Goal: Information Seeking & Learning: Check status

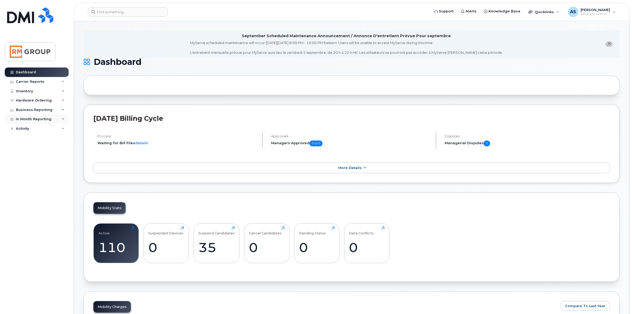
click at [59, 120] on div "In Month Reporting" at bounding box center [37, 120] width 64 height 10
click at [60, 110] on div "Business Reporting" at bounding box center [37, 110] width 64 height 10
click at [59, 111] on div "Business Reporting" at bounding box center [37, 110] width 64 height 10
click at [57, 99] on div "Hardware Ordering" at bounding box center [37, 101] width 64 height 10
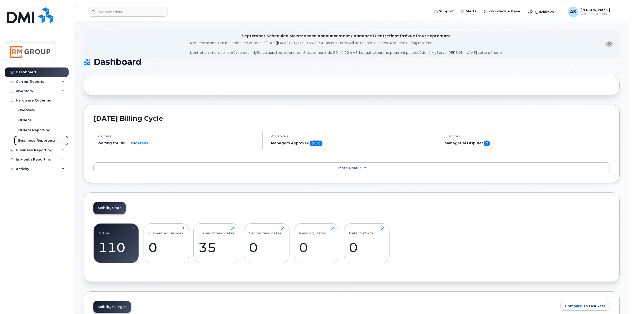
click at [29, 140] on div "Business Reporting" at bounding box center [36, 140] width 37 height 5
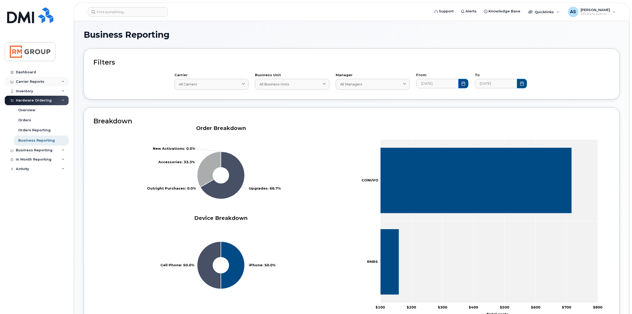
click at [30, 85] on div "Carrier Reports" at bounding box center [37, 82] width 64 height 10
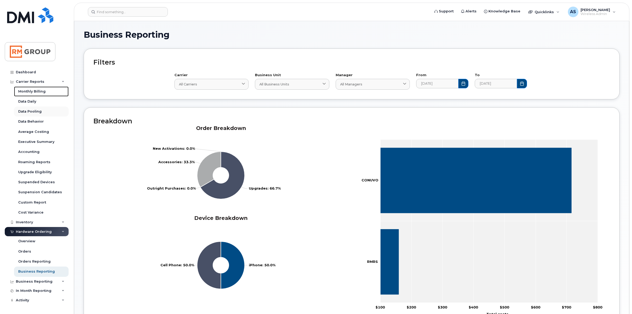
drag, startPoint x: 37, startPoint y: 89, endPoint x: 40, endPoint y: 114, distance: 25.5
click at [37, 89] on link "Monthly Billing" at bounding box center [41, 92] width 55 height 10
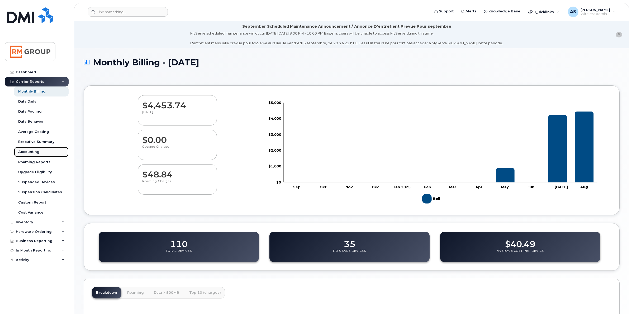
click at [30, 153] on div "Accounting" at bounding box center [28, 152] width 21 height 5
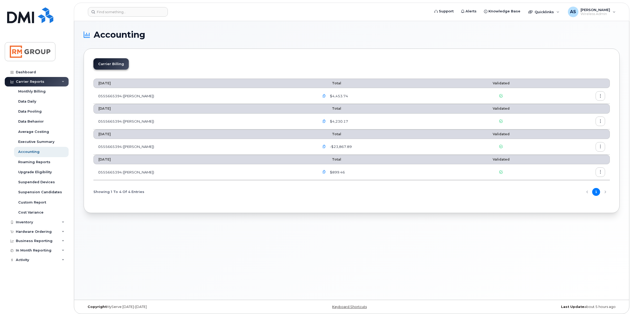
click at [108, 64] on li "Carrier Billing" at bounding box center [110, 63] width 35 height 11
drag, startPoint x: 103, startPoint y: 81, endPoint x: 111, endPoint y: 95, distance: 16.6
click at [111, 95] on tbody "[DATE] Total Validated 0555665394 (Bell) $4,453.74" at bounding box center [351, 91] width 517 height 25
click at [261, 56] on div "Carrier Billing [DATE] Total Validated 0555665394 (Bell) $4,453.74 [DATE] Total…" at bounding box center [352, 131] width 536 height 165
click at [64, 242] on icon at bounding box center [63, 241] width 3 height 3
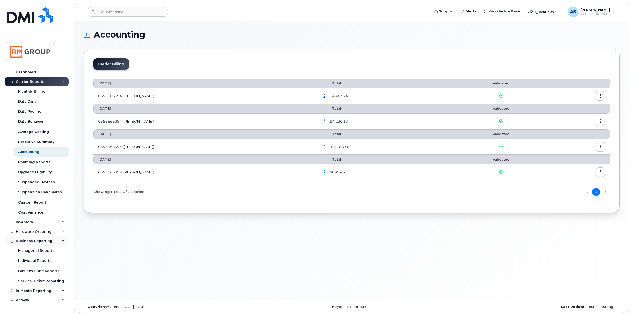
click at [60, 242] on div "Business Reporting" at bounding box center [37, 242] width 64 height 10
click at [64, 251] on icon at bounding box center [63, 250] width 3 height 3
click at [60, 250] on div "In Month Reporting" at bounding box center [37, 251] width 64 height 10
click at [65, 233] on div "Hardware Ordering" at bounding box center [37, 232] width 64 height 10
click at [65, 234] on div "Hardware Ordering" at bounding box center [37, 232] width 64 height 10
